Goal: Check status

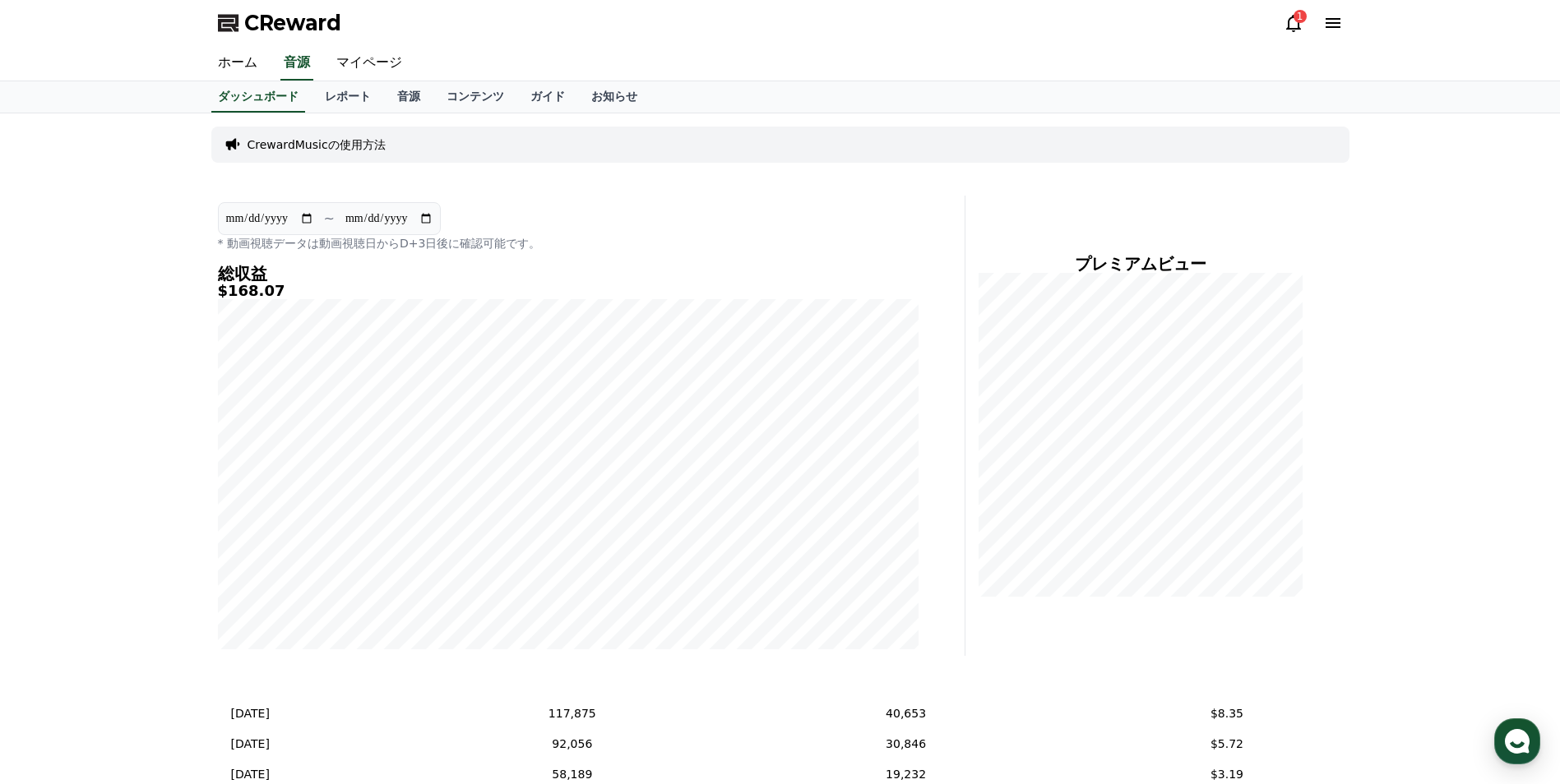
click at [1296, 29] on icon at bounding box center [1293, 23] width 15 height 18
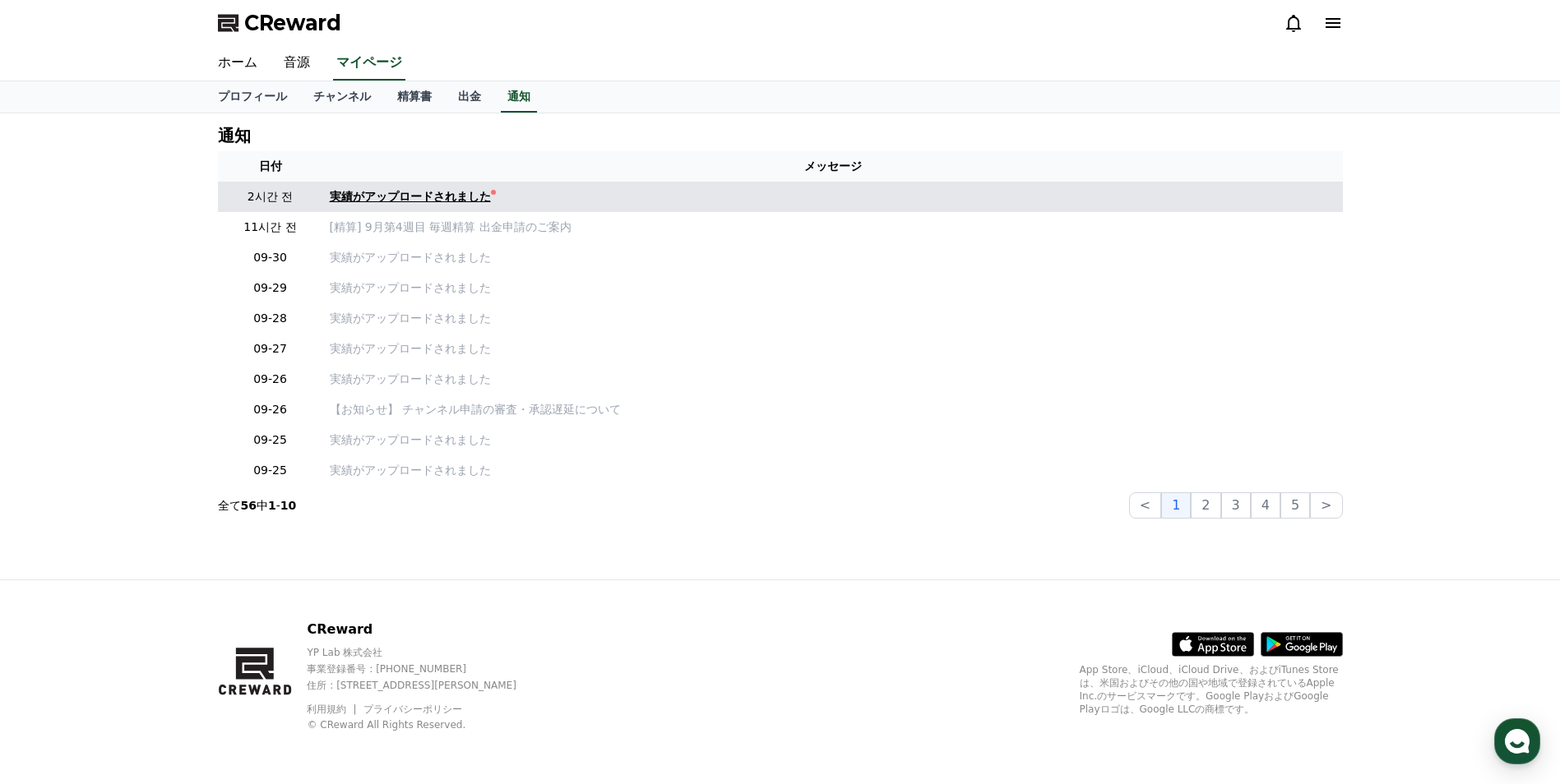
click at [449, 192] on div "実績がアップロードされました" at bounding box center [410, 197] width 161 height 18
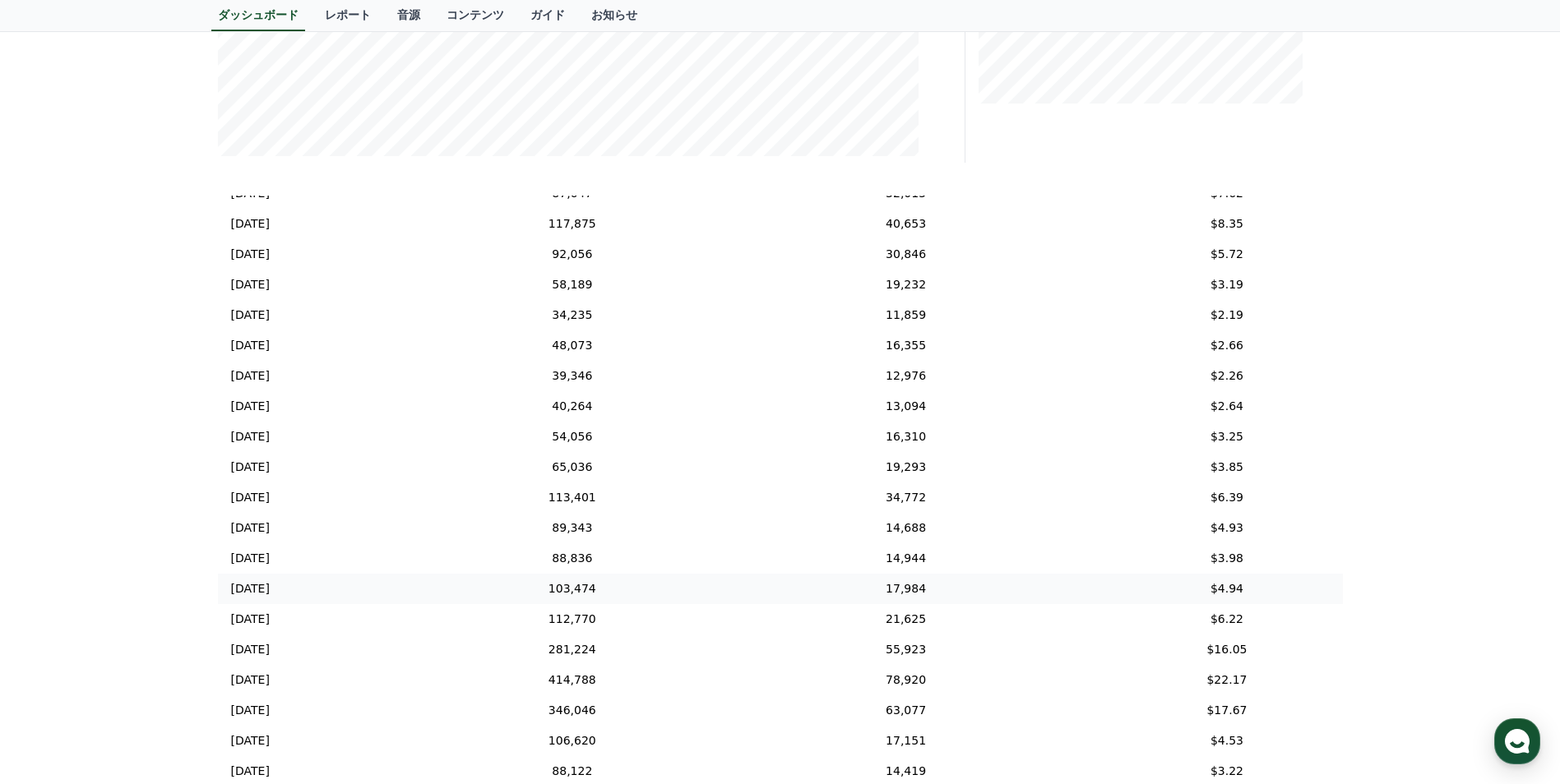
scroll to position [172, 0]
click at [1181, 672] on td "$22.17" at bounding box center [1226, 677] width 231 height 30
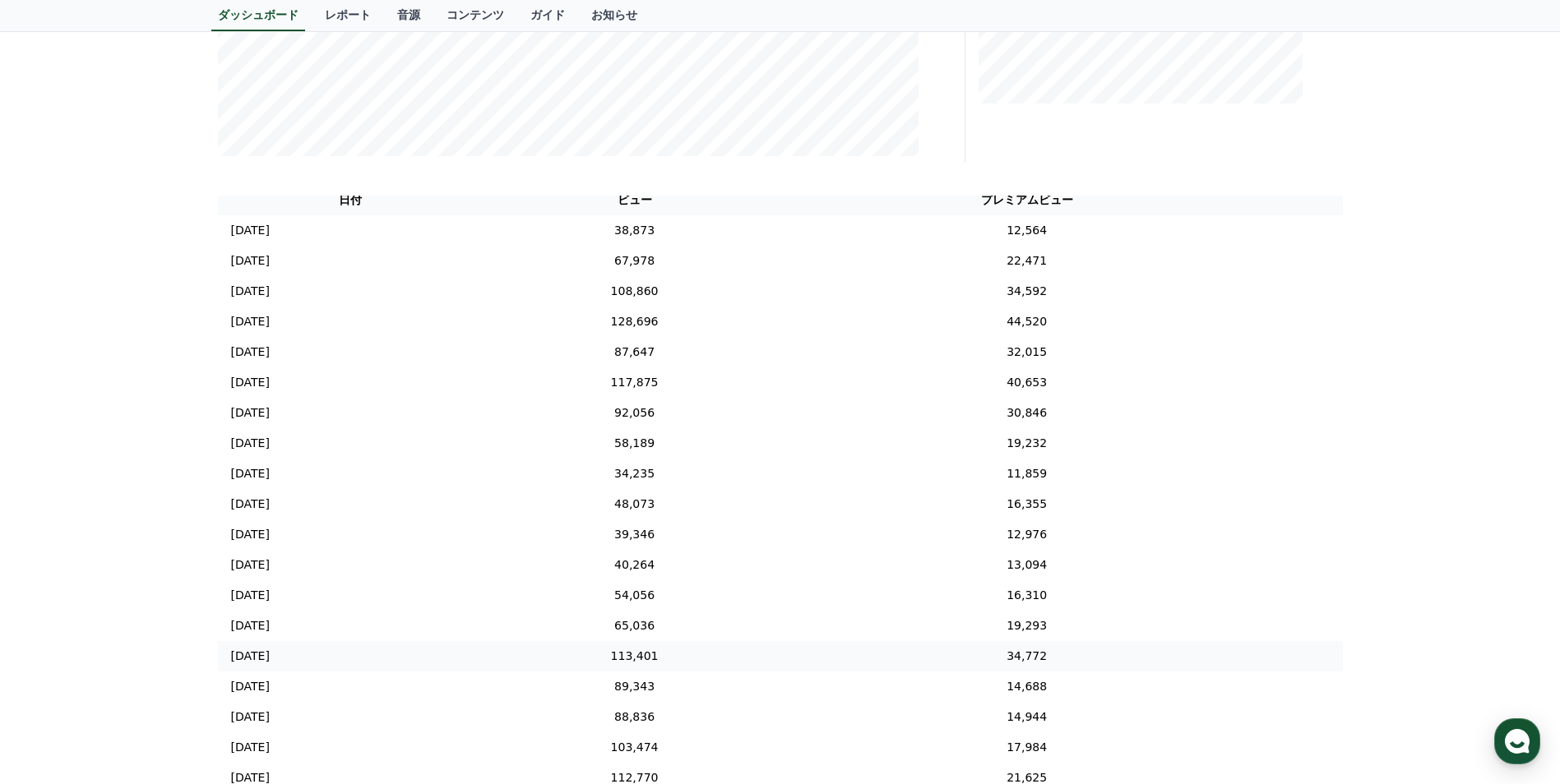
scroll to position [0, 0]
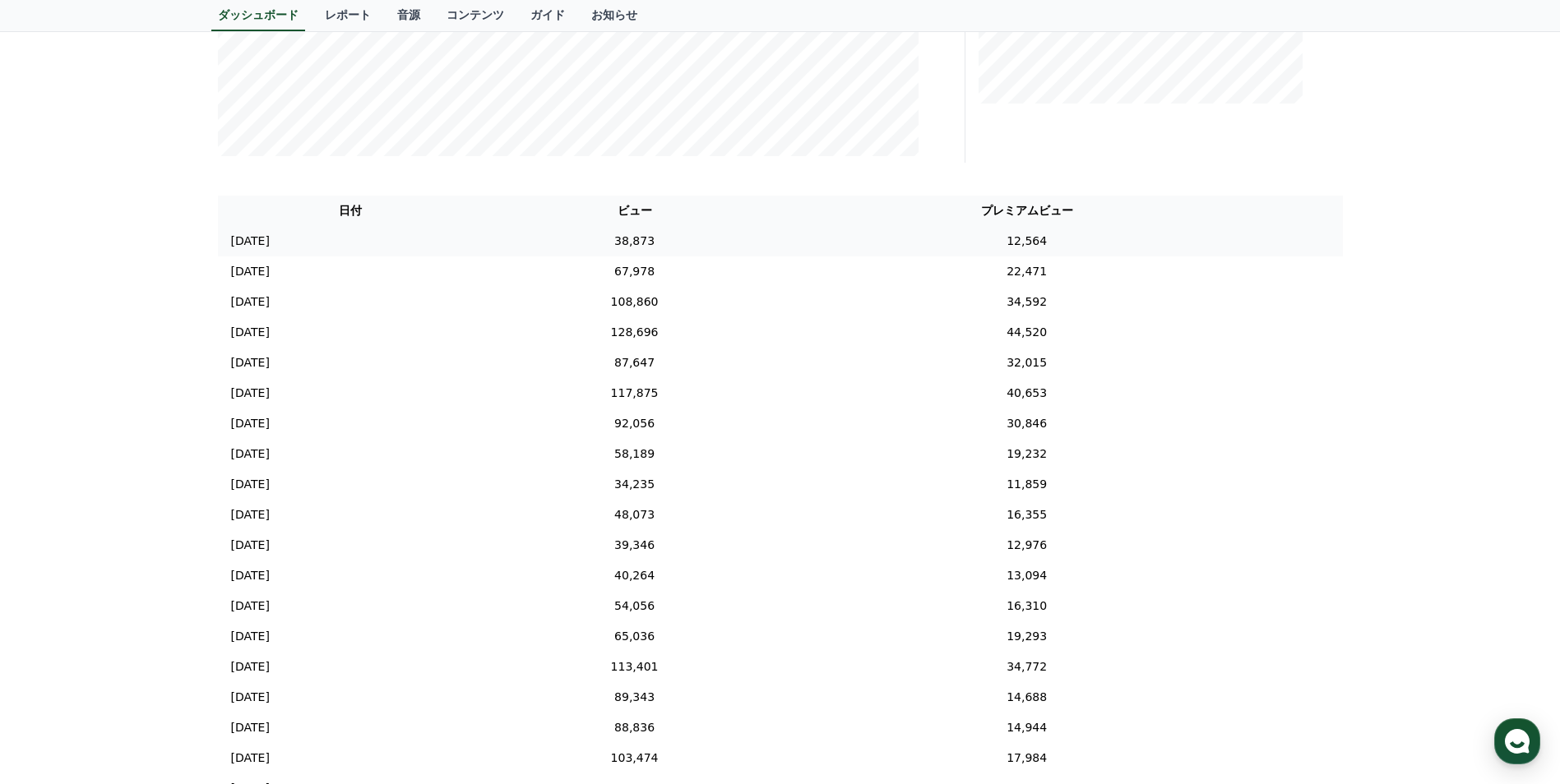
click at [953, 243] on td "12,564" at bounding box center [1027, 241] width 483 height 30
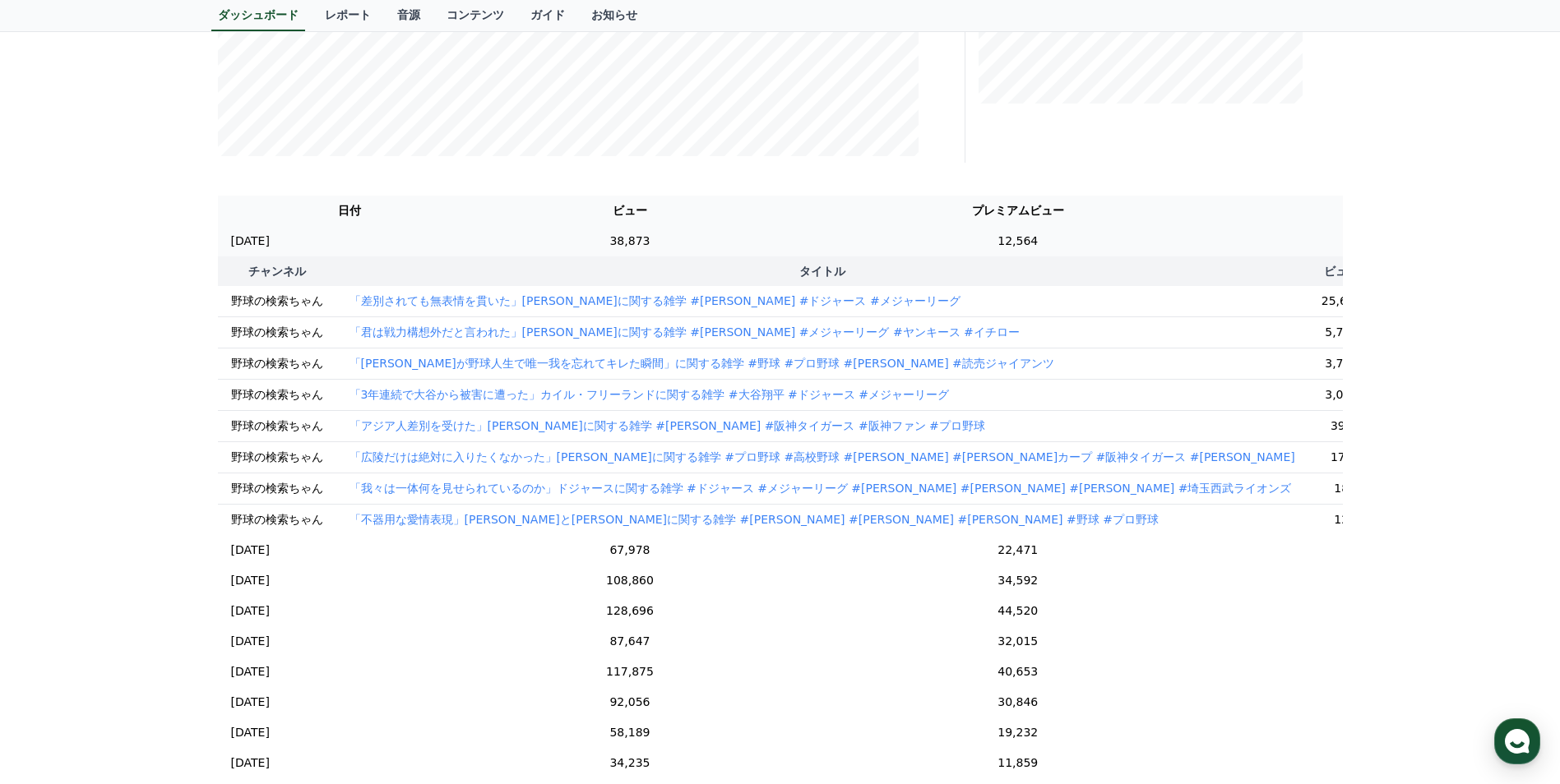
click at [953, 243] on td "12,564" at bounding box center [1017, 241] width 477 height 30
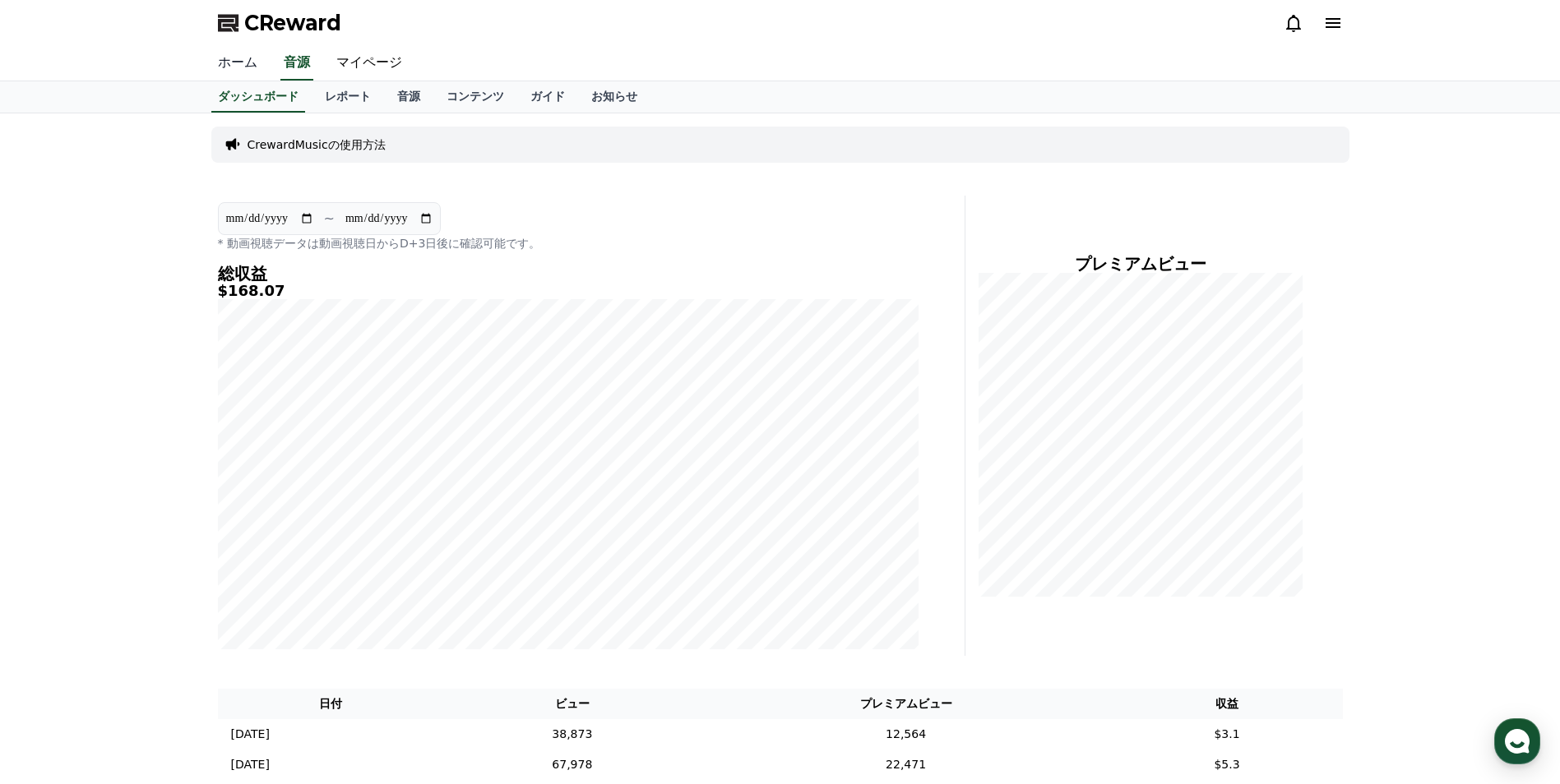
click at [221, 65] on link "ホーム" at bounding box center [238, 62] width 66 height 34
click at [342, 63] on link "マイページ" at bounding box center [369, 62] width 93 height 34
